Goal: Transaction & Acquisition: Purchase product/service

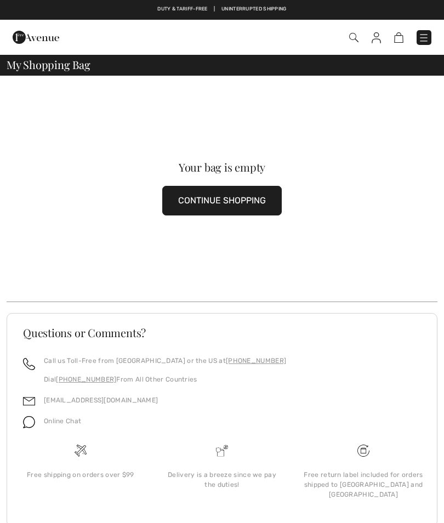
click at [374, 37] on img at bounding box center [376, 37] width 9 height 11
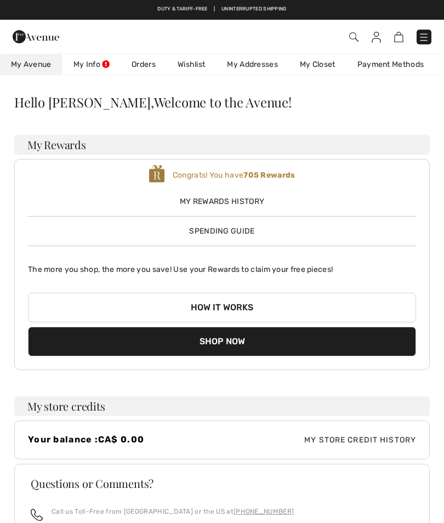
click at [146, 68] on link "Orders" at bounding box center [144, 64] width 46 height 20
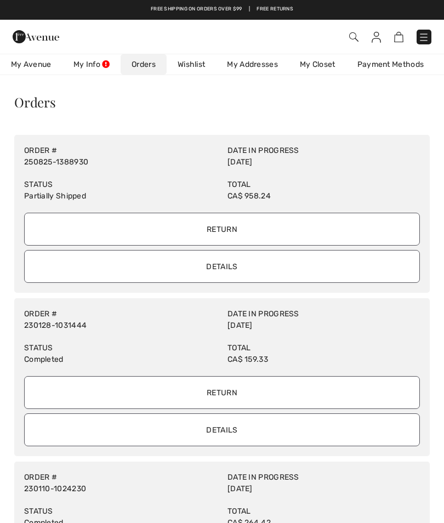
click at [232, 270] on input "Details" at bounding box center [222, 266] width 396 height 33
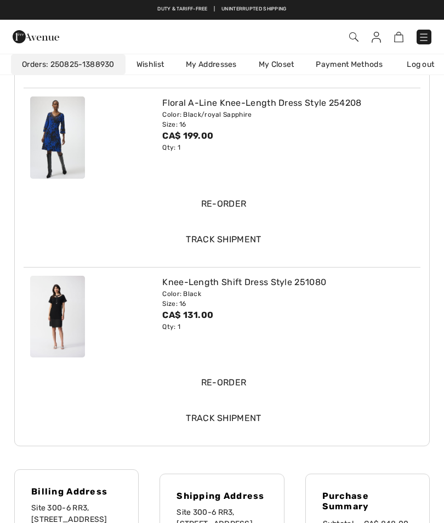
scroll to position [488, 0]
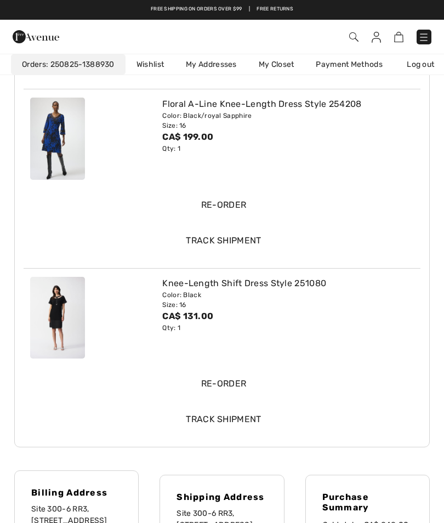
click at [232, 380] on input "Re-order" at bounding box center [224, 384] width 384 height 33
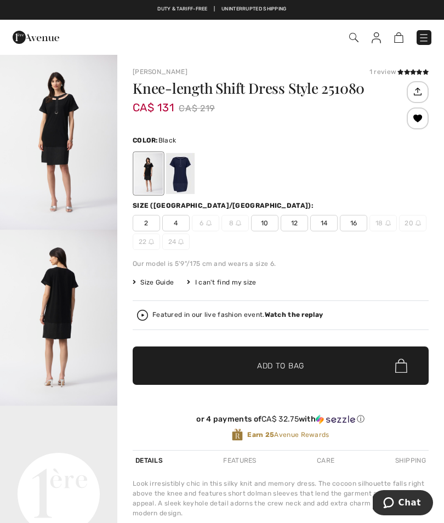
click at [323, 224] on span "14" at bounding box center [324, 223] width 27 height 16
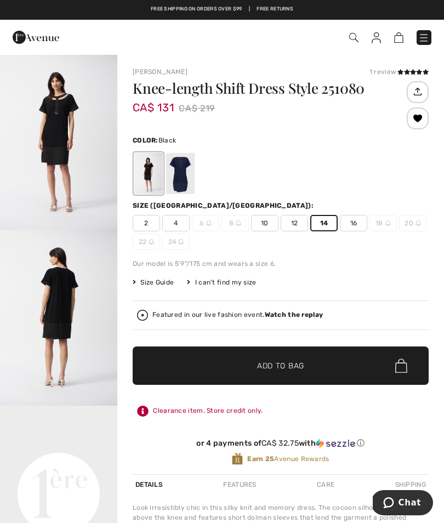
click at [281, 365] on span "Add to Bag" at bounding box center [280, 366] width 47 height 12
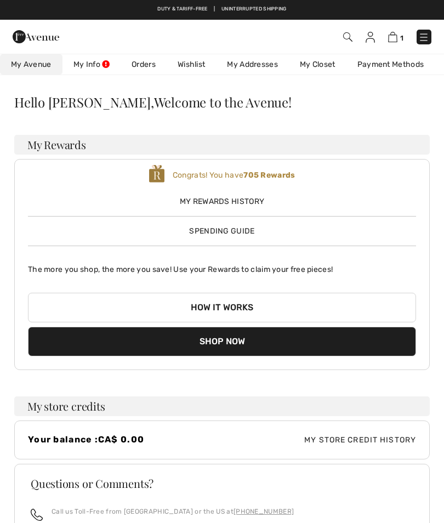
scroll to position [172, 0]
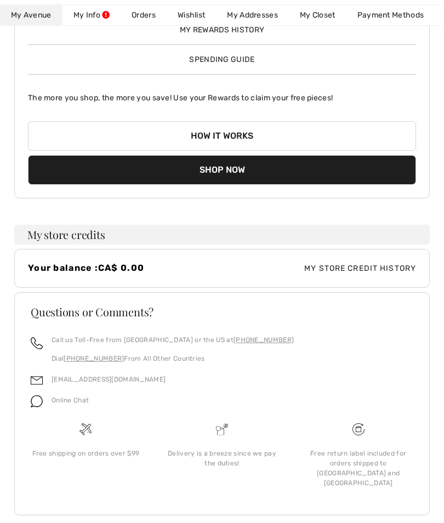
click at [191, 20] on link "Wishlist" at bounding box center [191, 15] width 49 height 20
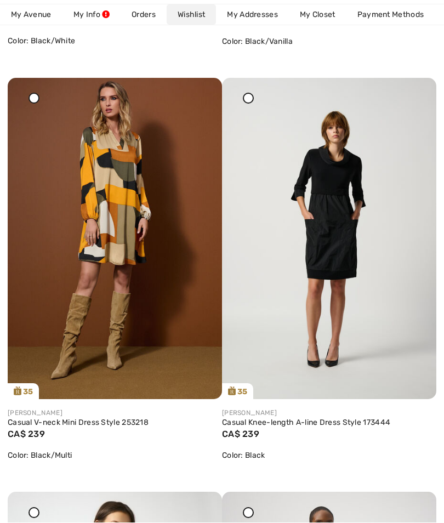
scroll to position [531, 0]
click at [328, 285] on img at bounding box center [329, 239] width 215 height 322
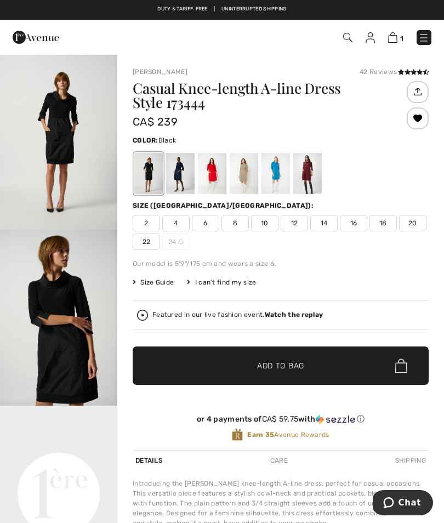
click at [308, 172] on div at bounding box center [308, 173] width 29 height 41
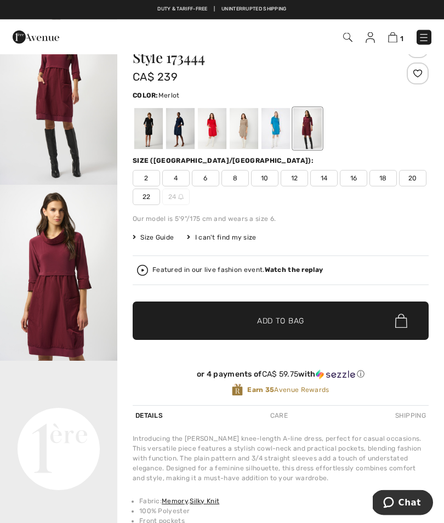
scroll to position [45, 0]
click at [156, 242] on span "Size Guide" at bounding box center [153, 238] width 41 height 10
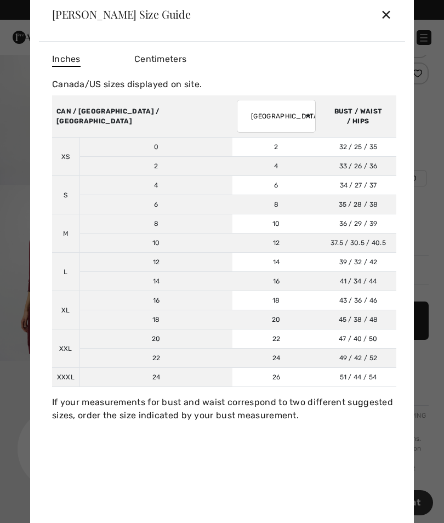
click at [384, 26] on div "✕" at bounding box center [387, 14] width 12 height 23
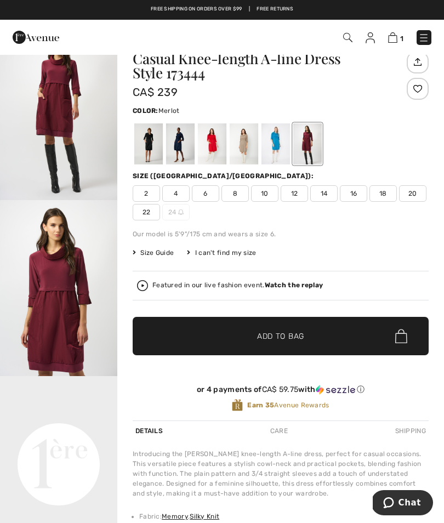
scroll to position [0, 0]
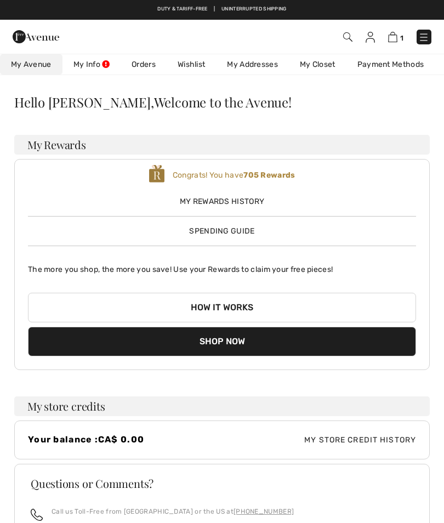
scroll to position [172, 0]
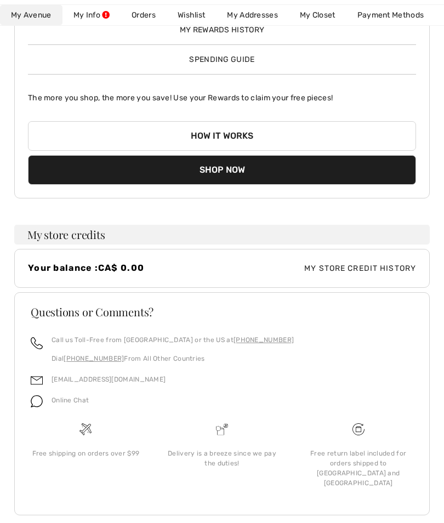
click at [193, 14] on link "Wishlist" at bounding box center [191, 15] width 49 height 20
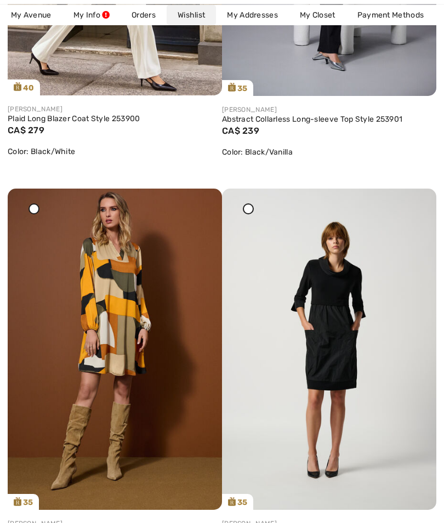
scroll to position [420, 0]
click at [111, 447] on img at bounding box center [115, 350] width 215 height 322
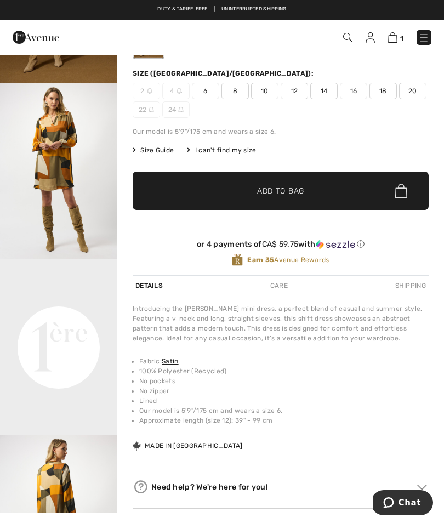
scroll to position [146, 0]
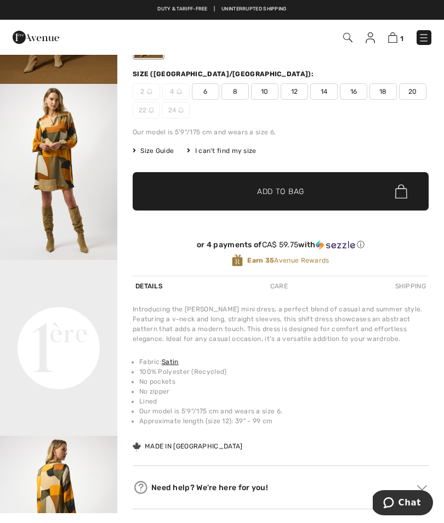
click at [330, 88] on span "14" at bounding box center [324, 91] width 27 height 16
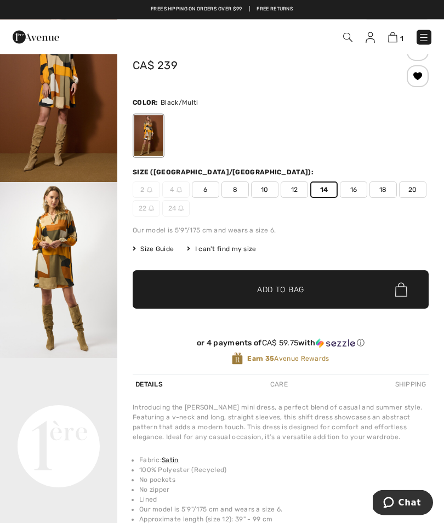
scroll to position [48, 0]
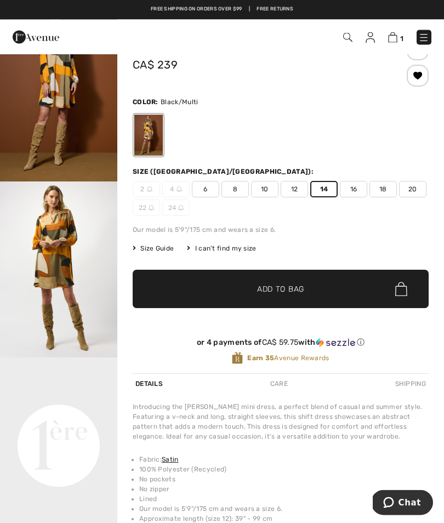
click at [294, 289] on span "Add to Bag" at bounding box center [280, 290] width 47 height 12
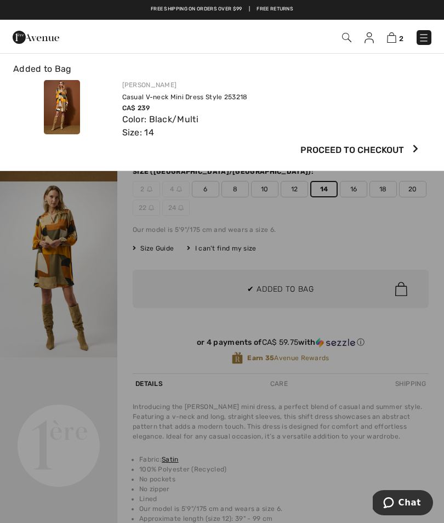
scroll to position [0, 0]
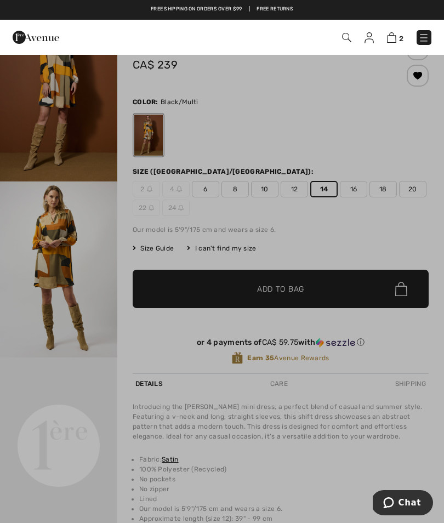
click at [381, 142] on div at bounding box center [222, 261] width 444 height 523
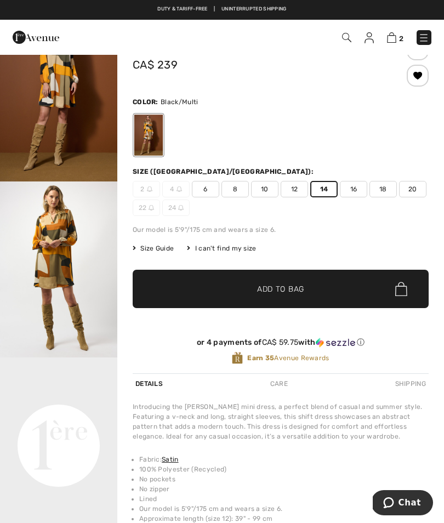
click at [391, 40] on img at bounding box center [391, 37] width 9 height 10
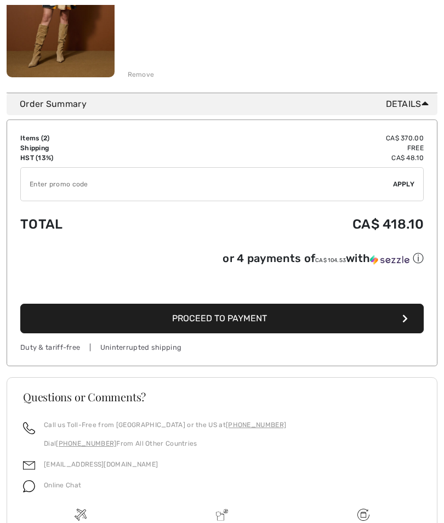
scroll to position [424, 0]
click at [260, 323] on span "Proceed to Payment" at bounding box center [219, 318] width 95 height 10
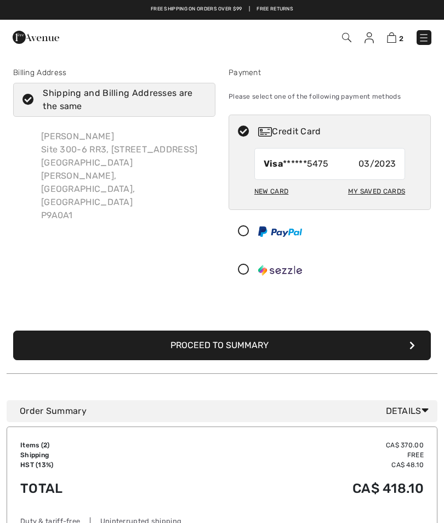
click at [283, 193] on div "New Card" at bounding box center [272, 191] width 34 height 19
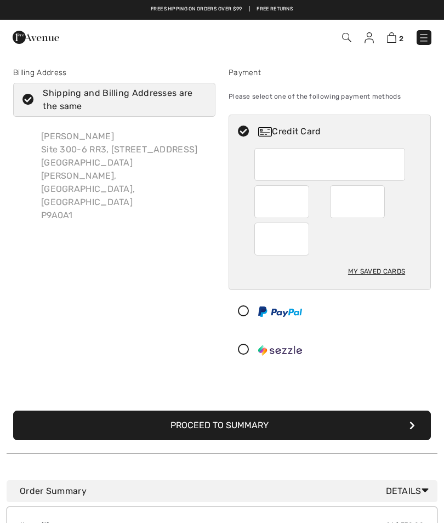
click at [382, 267] on div "My Saved Cards" at bounding box center [376, 271] width 57 height 19
radio input "true"
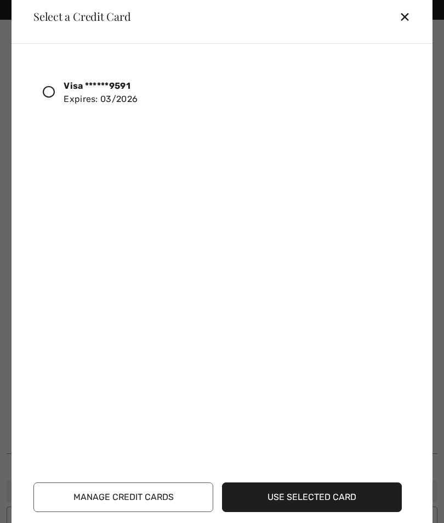
click at [52, 88] on icon at bounding box center [49, 92] width 12 height 12
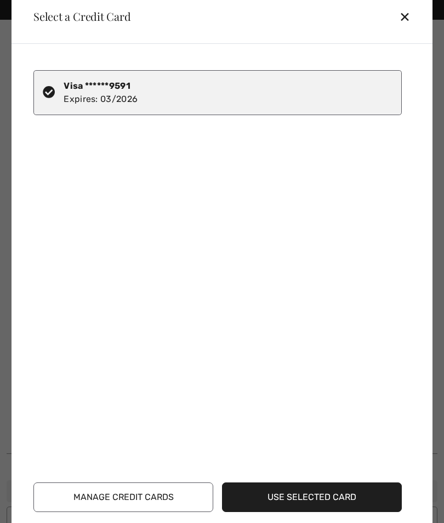
click at [319, 500] on button "Use Selected Card" at bounding box center [312, 498] width 180 height 30
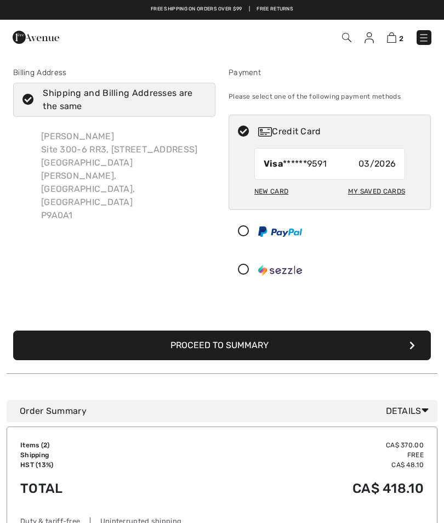
click at [235, 344] on button "Proceed to Summary" at bounding box center [222, 346] width 418 height 30
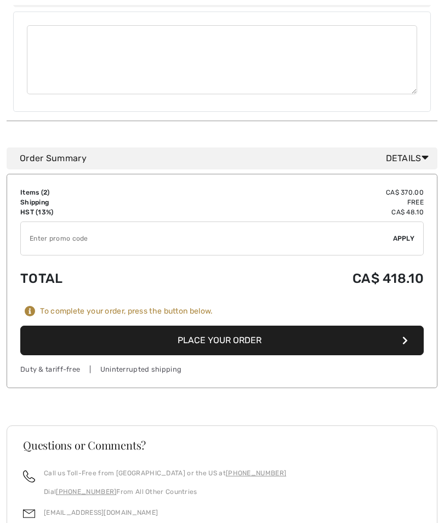
click at [242, 326] on button "Place Your Order" at bounding box center [222, 341] width 404 height 30
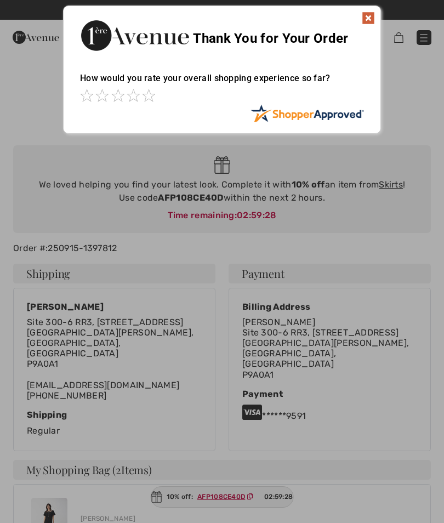
click at [367, 18] on img at bounding box center [368, 18] width 13 height 13
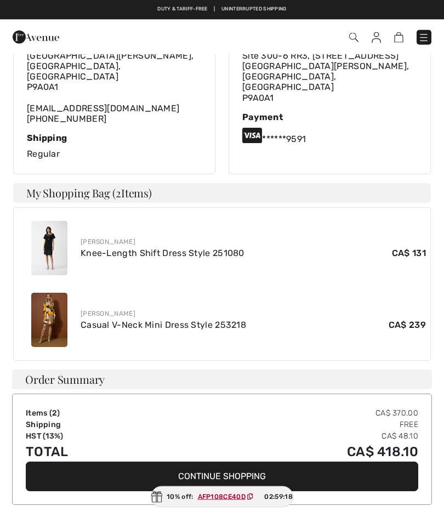
scroll to position [274, 0]
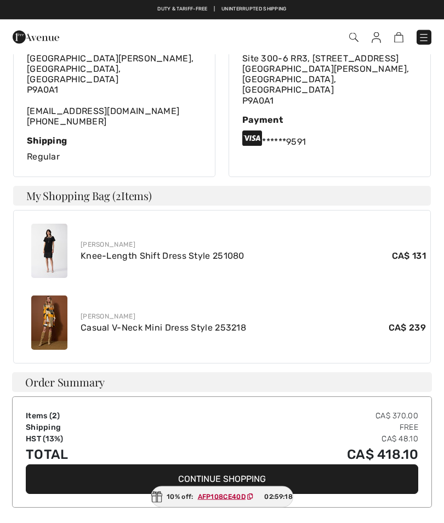
click at [149, 251] on link "Knee-Length Shift Dress Style 251080" at bounding box center [163, 256] width 164 height 10
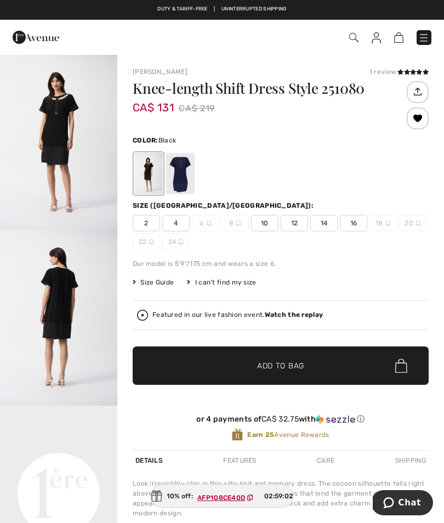
click at [374, 38] on img at bounding box center [376, 37] width 9 height 11
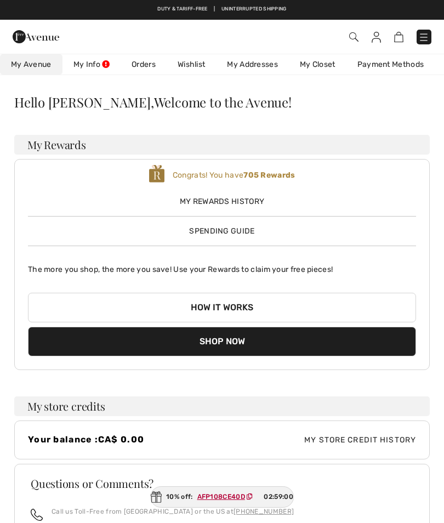
click at [143, 71] on link "Orders" at bounding box center [144, 64] width 46 height 20
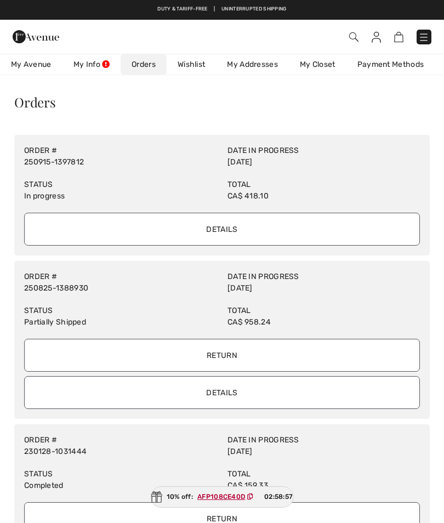
click at [238, 230] on input "Details" at bounding box center [222, 229] width 396 height 33
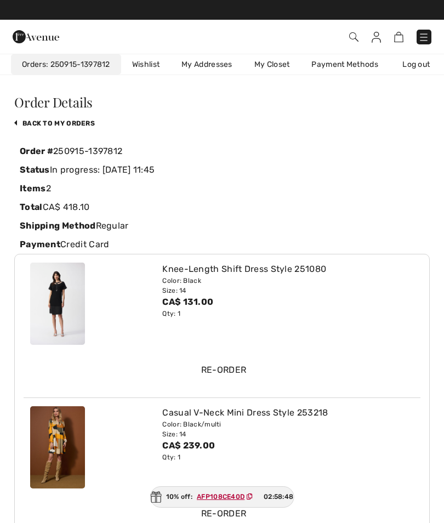
click at [399, 36] on img at bounding box center [398, 37] width 9 height 10
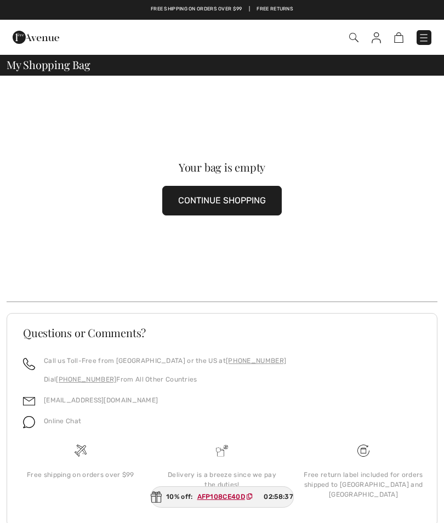
click at [379, 35] on img at bounding box center [376, 37] width 9 height 11
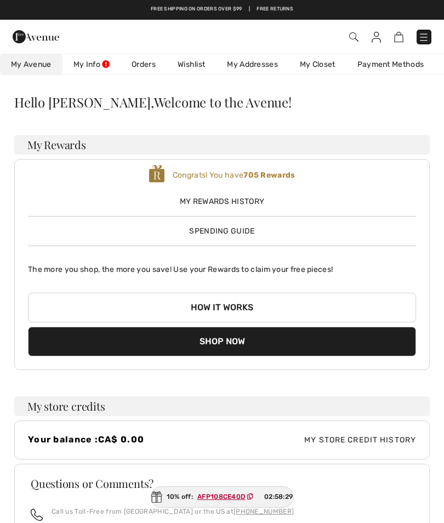
click at [148, 63] on link "Orders" at bounding box center [144, 64] width 46 height 20
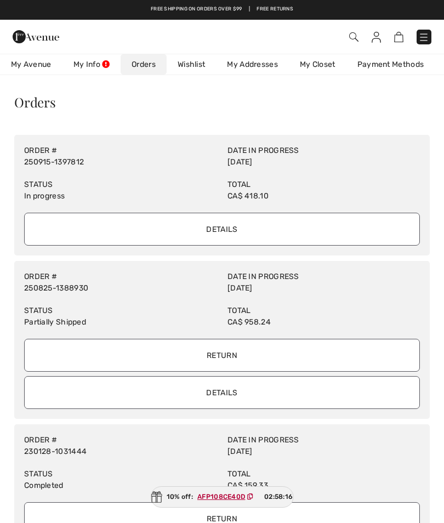
click at [376, 37] on img at bounding box center [376, 37] width 9 height 11
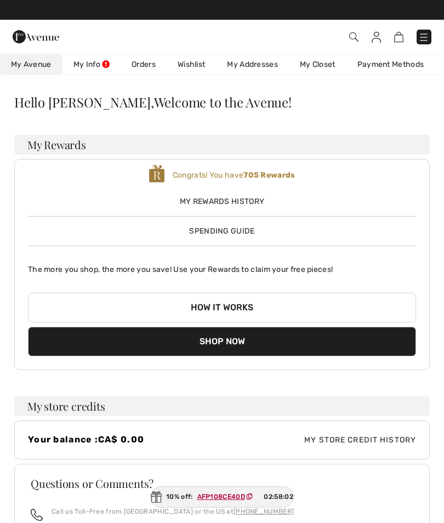
click at [375, 37] on img at bounding box center [376, 37] width 9 height 11
click at [420, 37] on img at bounding box center [424, 37] width 11 height 11
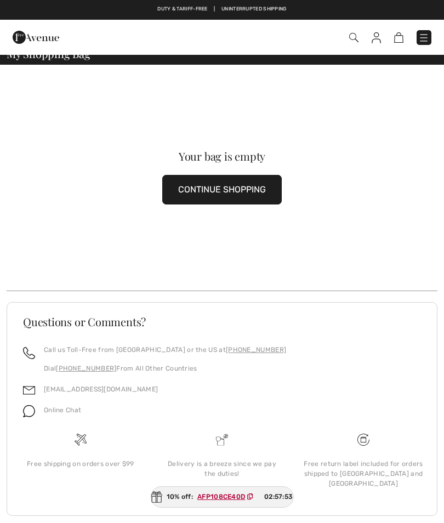
scroll to position [21, 0]
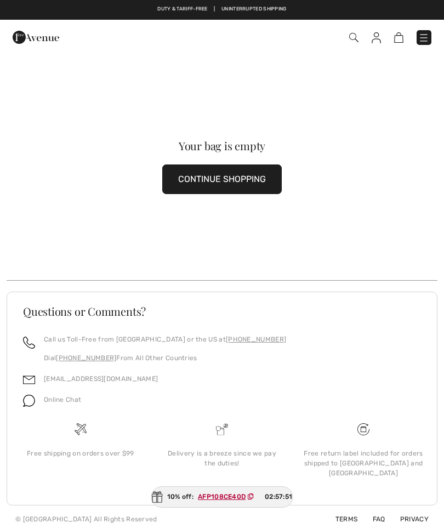
click at [378, 37] on img at bounding box center [376, 37] width 9 height 11
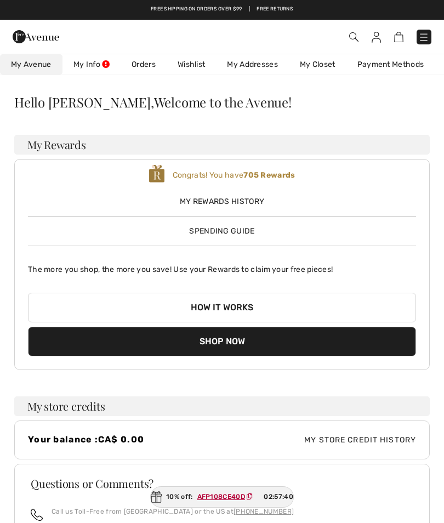
click at [88, 65] on link "My Info" at bounding box center [92, 64] width 58 height 20
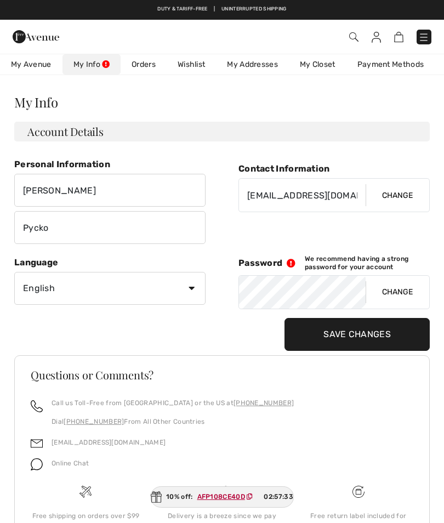
click at [35, 63] on span "My Avenue" at bounding box center [31, 65] width 41 height 12
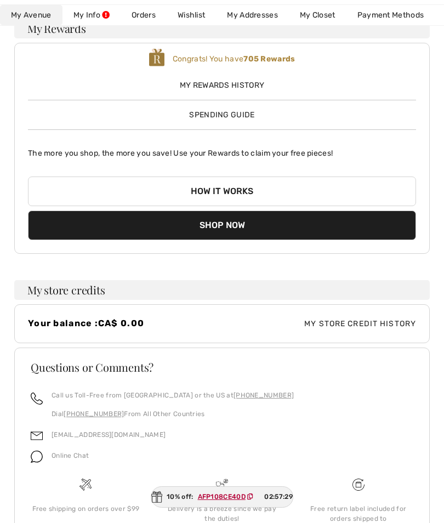
scroll to position [124, 0]
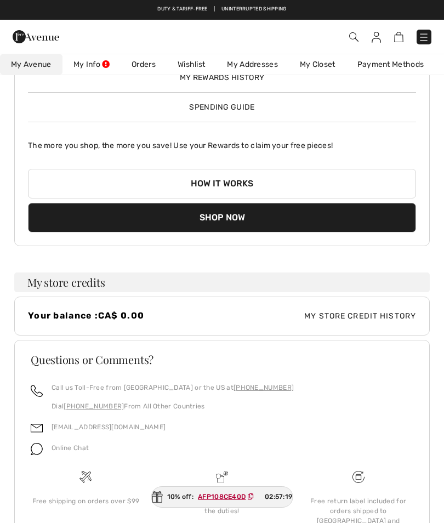
click at [145, 67] on link "Orders" at bounding box center [144, 64] width 46 height 20
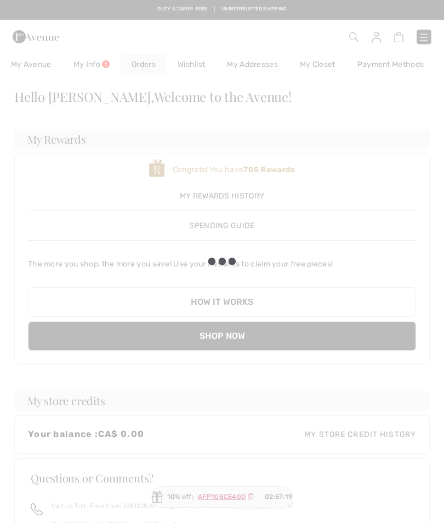
scroll to position [0, 0]
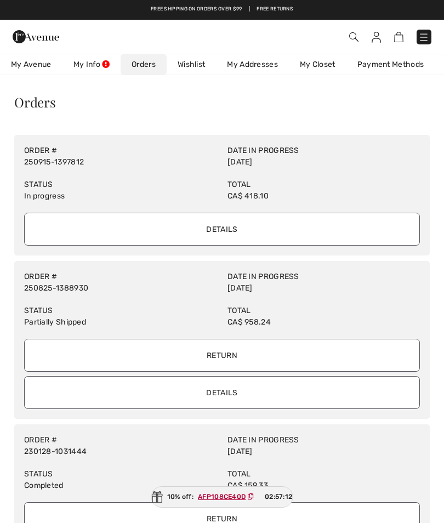
click at [198, 65] on link "Wishlist" at bounding box center [191, 64] width 49 height 20
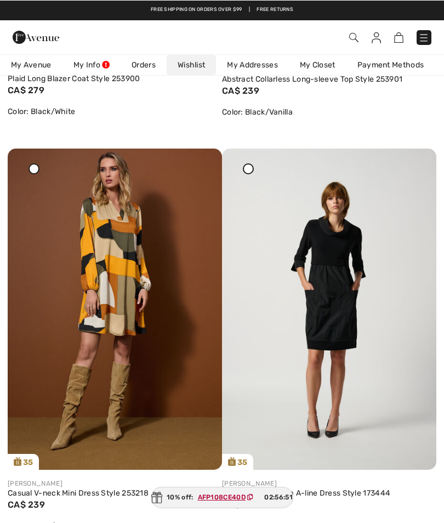
scroll to position [460, 0]
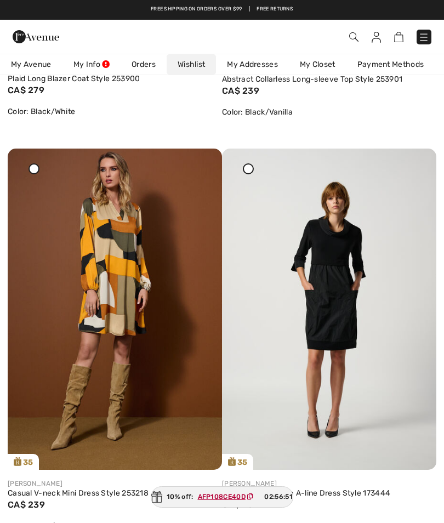
click at [352, 35] on img at bounding box center [353, 36] width 9 height 9
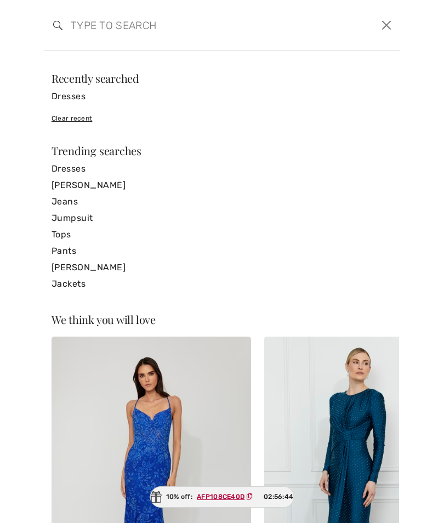
scroll to position [0, 0]
click at [387, 26] on button "Close" at bounding box center [387, 25] width 17 height 18
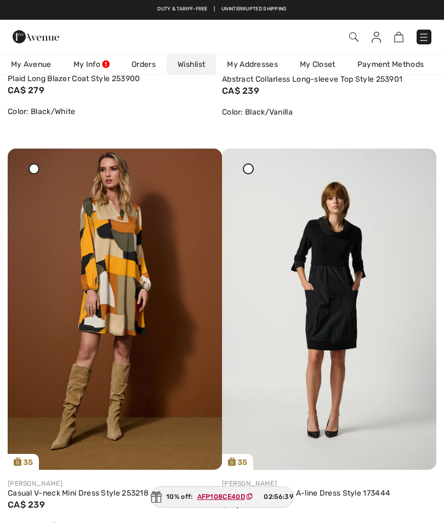
click at [423, 37] on img at bounding box center [424, 37] width 11 height 11
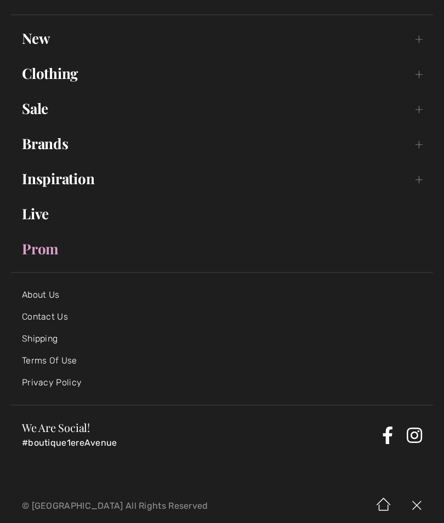
scroll to position [80, 0]
click at [418, 504] on img at bounding box center [417, 506] width 33 height 34
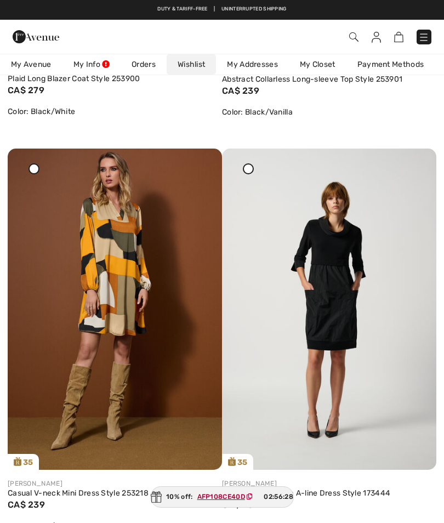
click at [353, 38] on img at bounding box center [353, 36] width 9 height 9
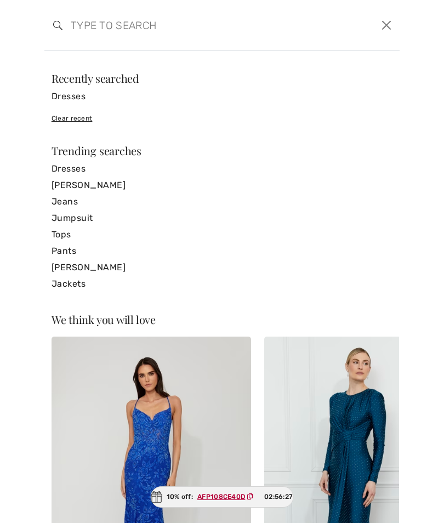
click at [387, 26] on button "Close" at bounding box center [387, 25] width 17 height 18
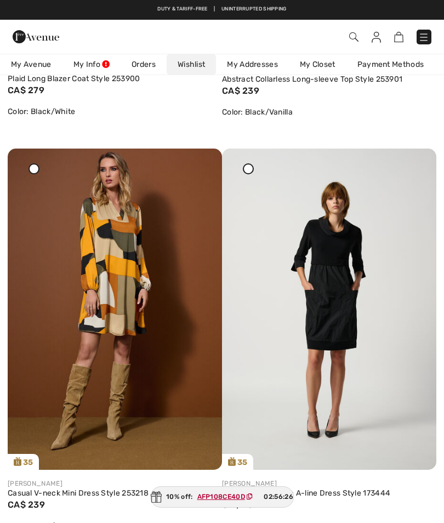
click at [380, 36] on img at bounding box center [376, 37] width 9 height 11
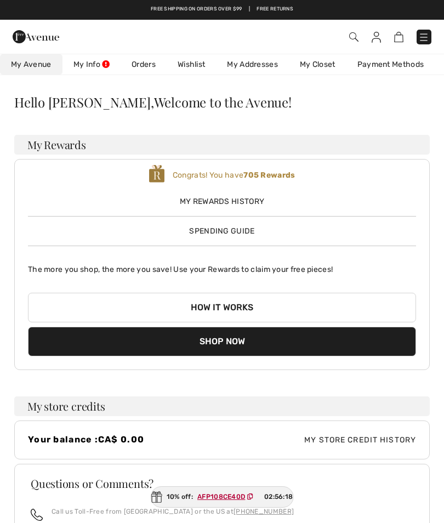
click at [424, 40] on img at bounding box center [424, 37] width 11 height 11
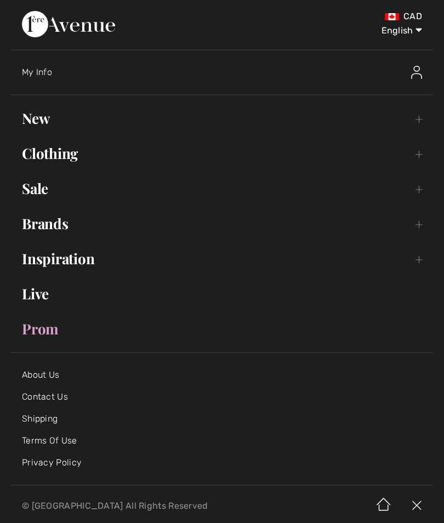
click at [418, 76] on img at bounding box center [416, 72] width 11 height 13
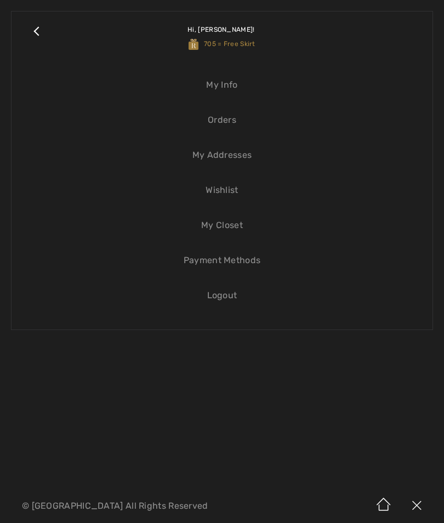
click at [225, 295] on link "Logout" at bounding box center [221, 296] width 399 height 24
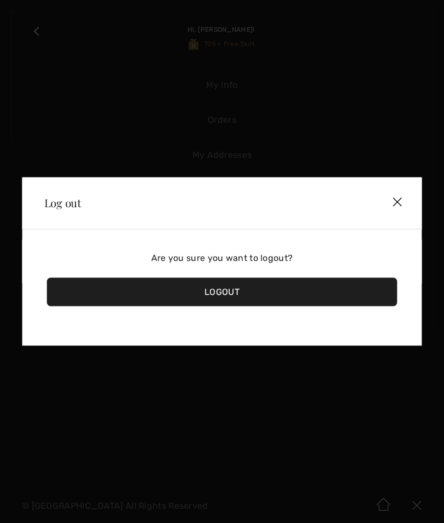
click at [230, 293] on div "Logout" at bounding box center [222, 292] width 351 height 29
